Goal: Find specific page/section: Find specific page/section

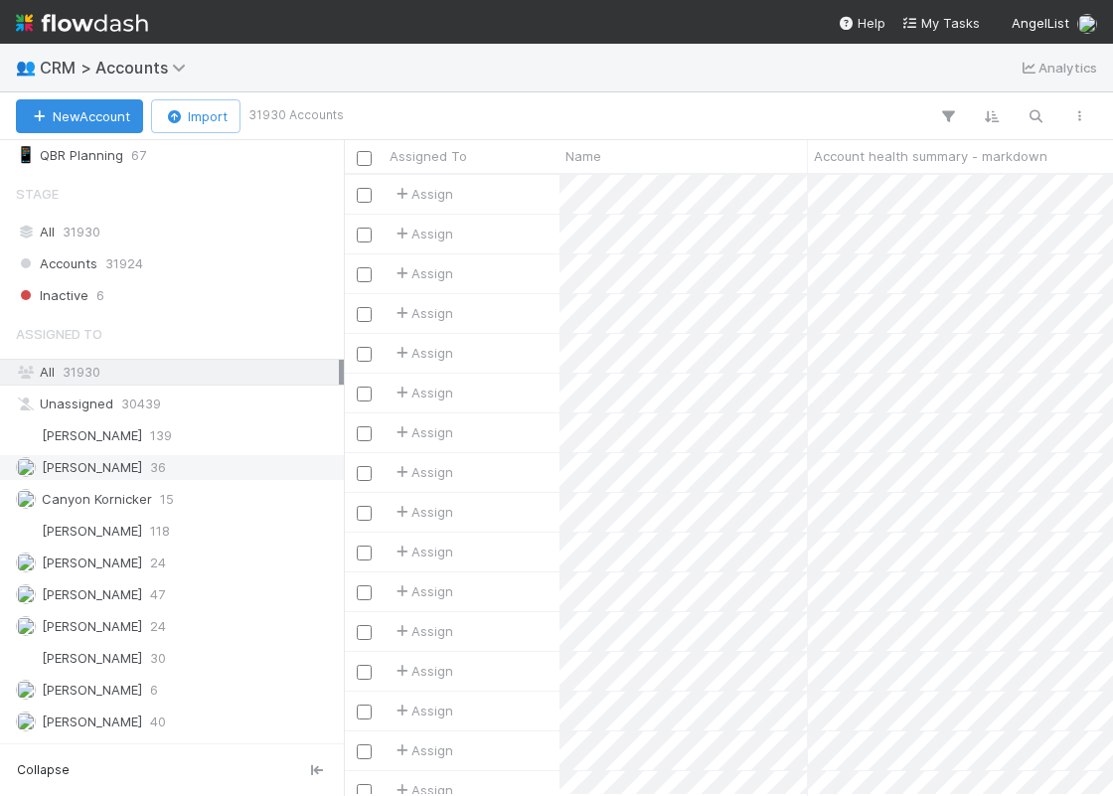
scroll to position [485, 0]
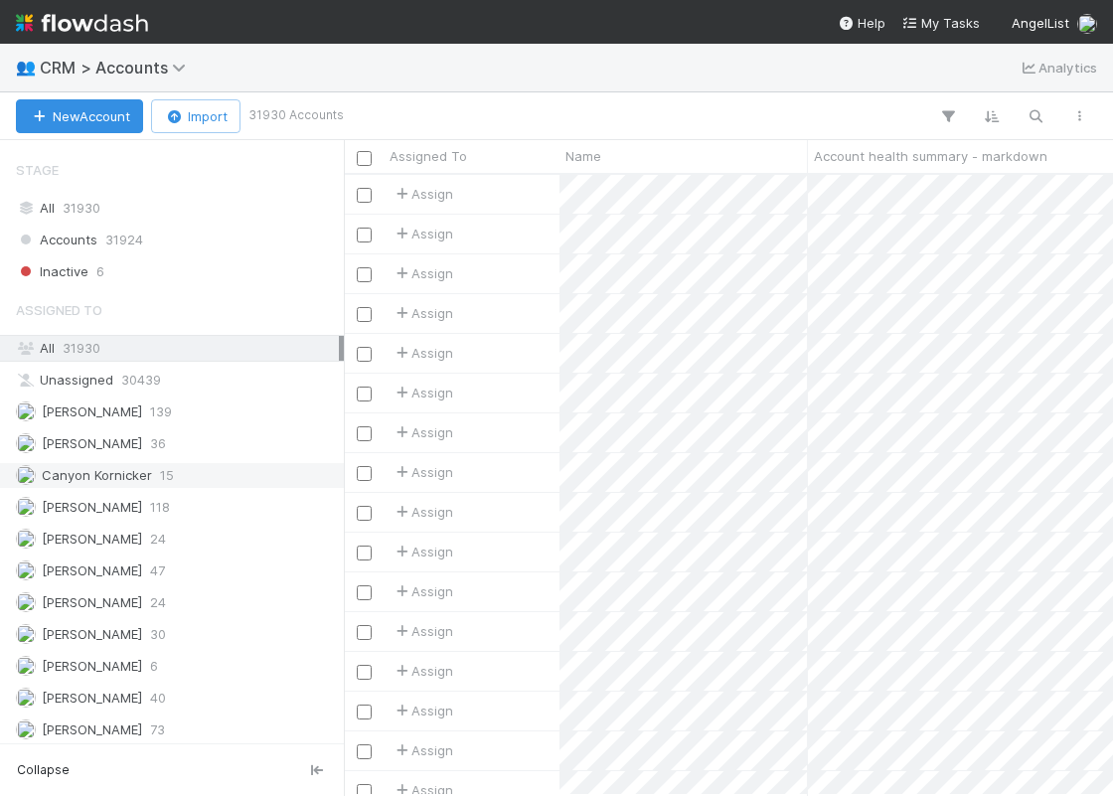
click at [162, 471] on span "15" at bounding box center [167, 475] width 14 height 25
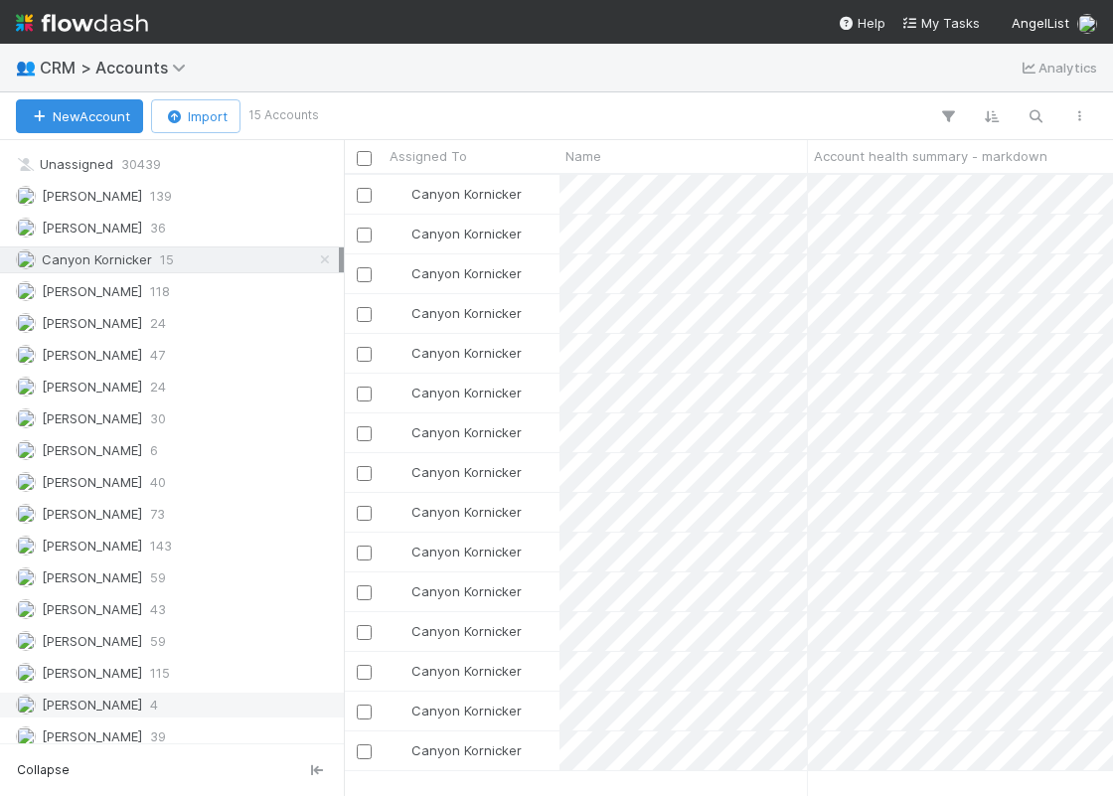
scroll to position [605, 754]
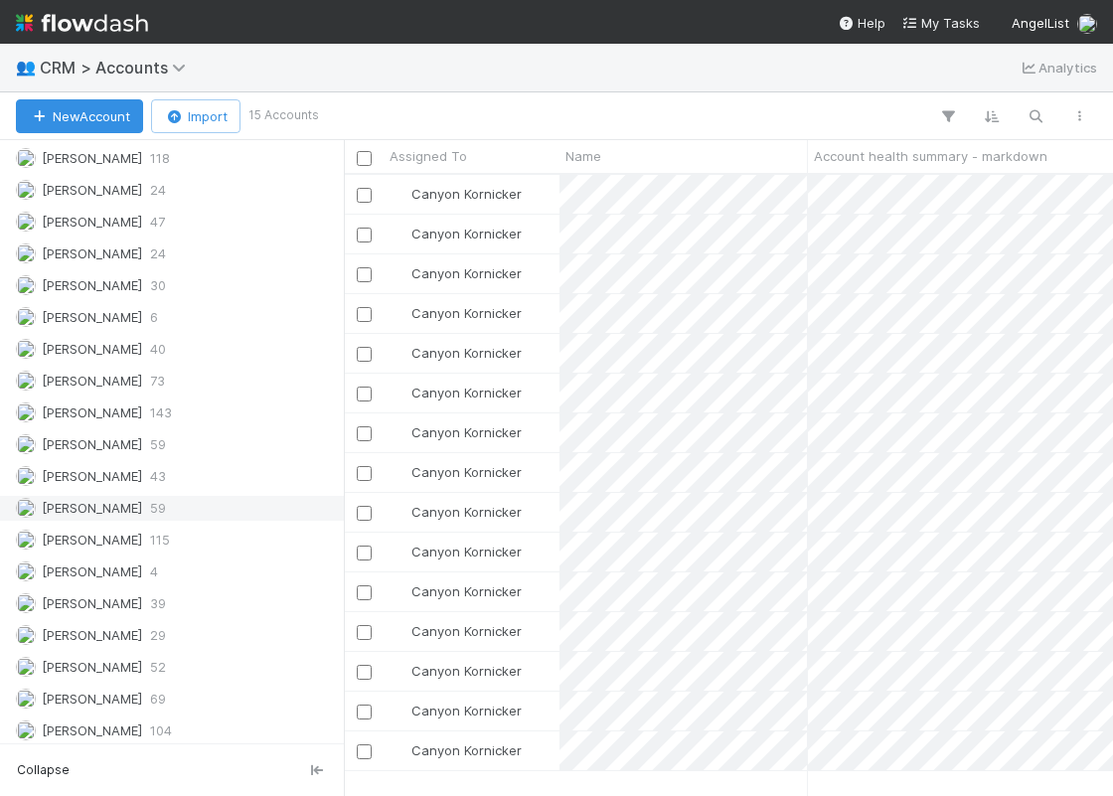
click at [130, 499] on div "Karan Thapar 59" at bounding box center [177, 508] width 323 height 25
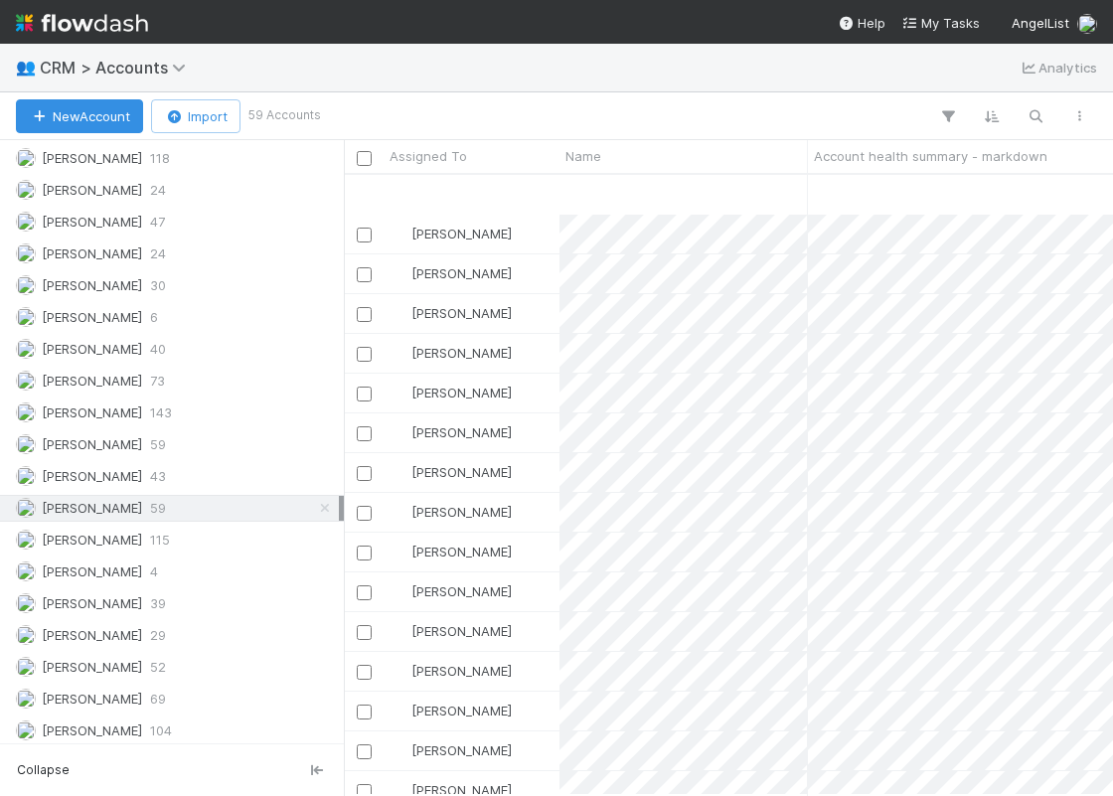
scroll to position [137, 0]
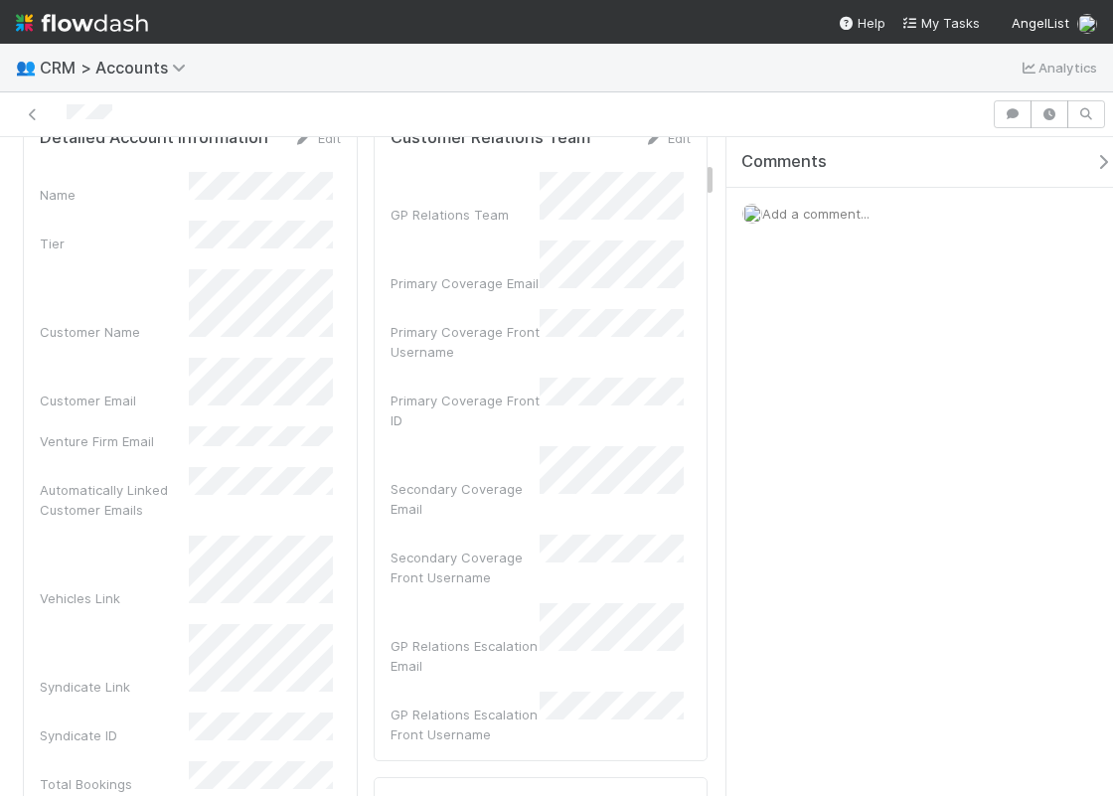
scroll to position [746, 0]
